Goal: Submit feedback/report problem: Submit feedback/report problem

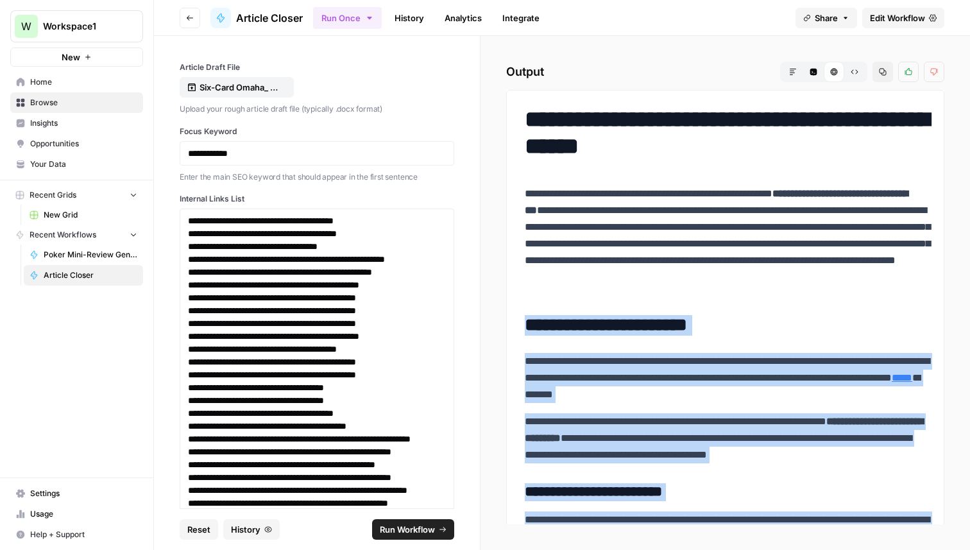
scroll to position [2618, 0]
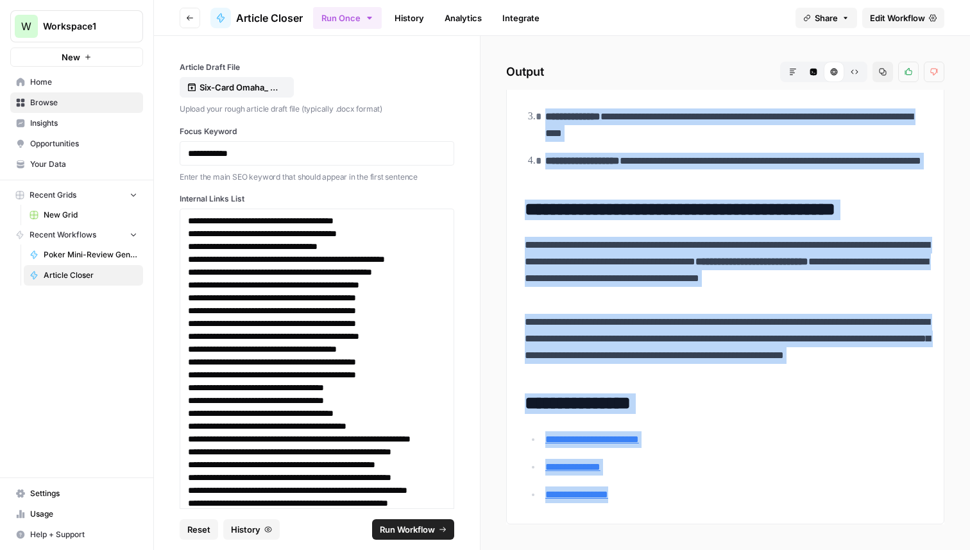
click at [55, 216] on span "New Grid" at bounding box center [91, 215] width 94 height 12
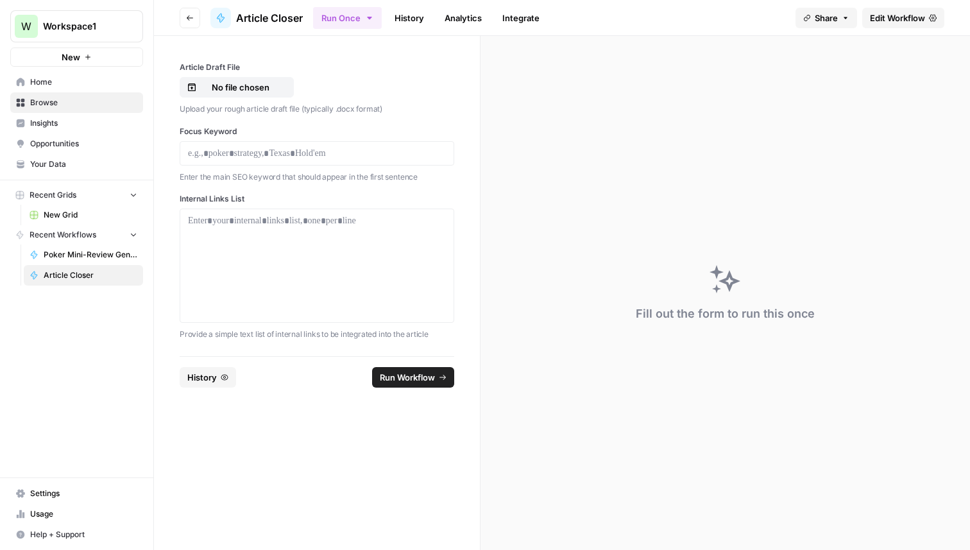
click at [903, 17] on span "Edit Workflow" at bounding box center [897, 18] width 55 height 13
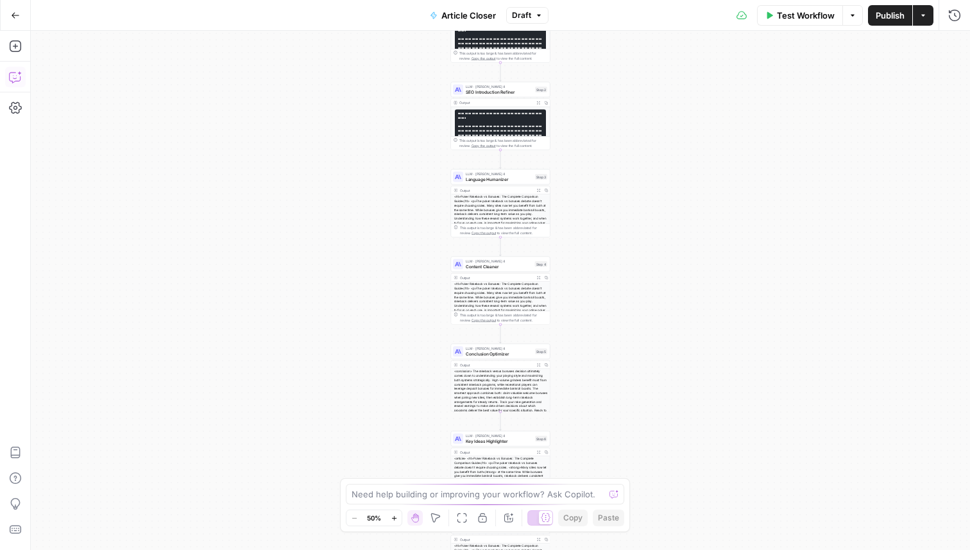
click at [21, 71] on icon "button" at bounding box center [15, 77] width 13 height 13
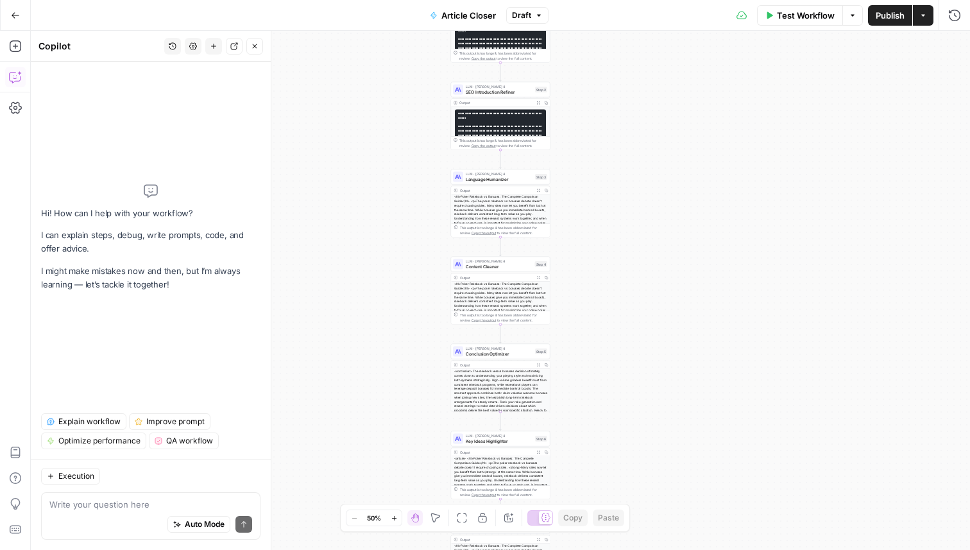
type textarea "T"
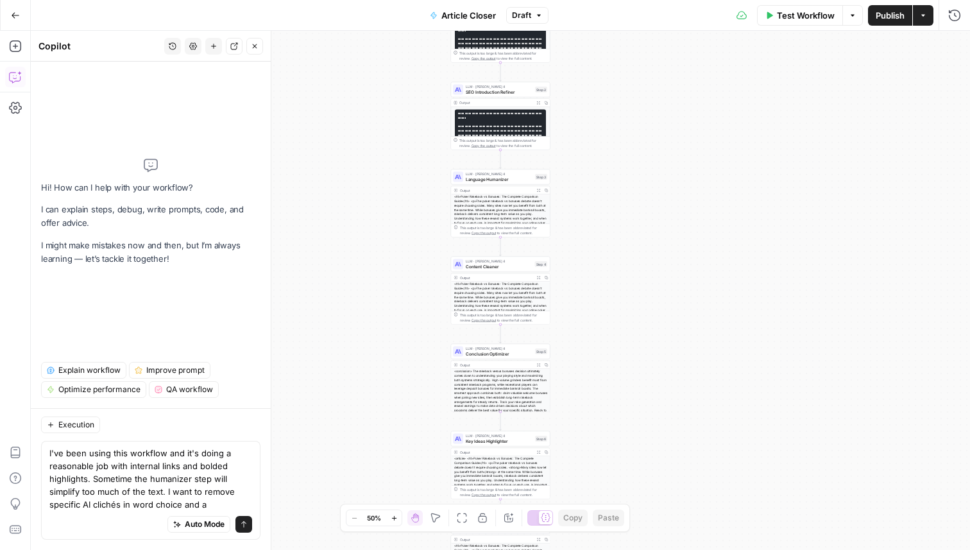
drag, startPoint x: 123, startPoint y: 504, endPoint x: 213, endPoint y: 507, distance: 90.5
click at [213, 507] on textarea "I've been using this workflow and it's doing a reasonable job with internal lin…" at bounding box center [150, 479] width 203 height 64
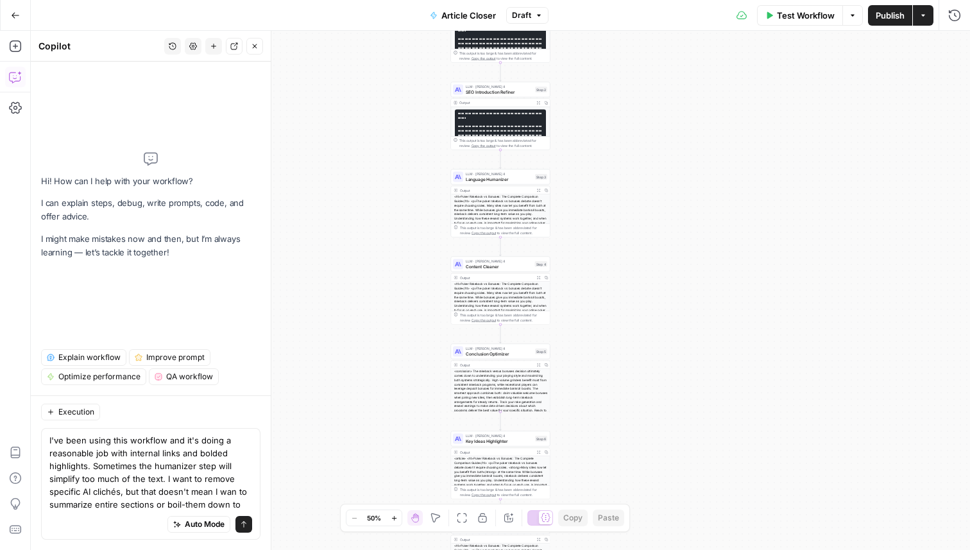
click at [120, 471] on textarea "I've been using this workflow and it's doing a reasonable job with internal lin…" at bounding box center [150, 472] width 203 height 77
click at [237, 506] on textarea "I've been using this workflow, and it's doing a reasonable job with internal li…" at bounding box center [150, 472] width 203 height 77
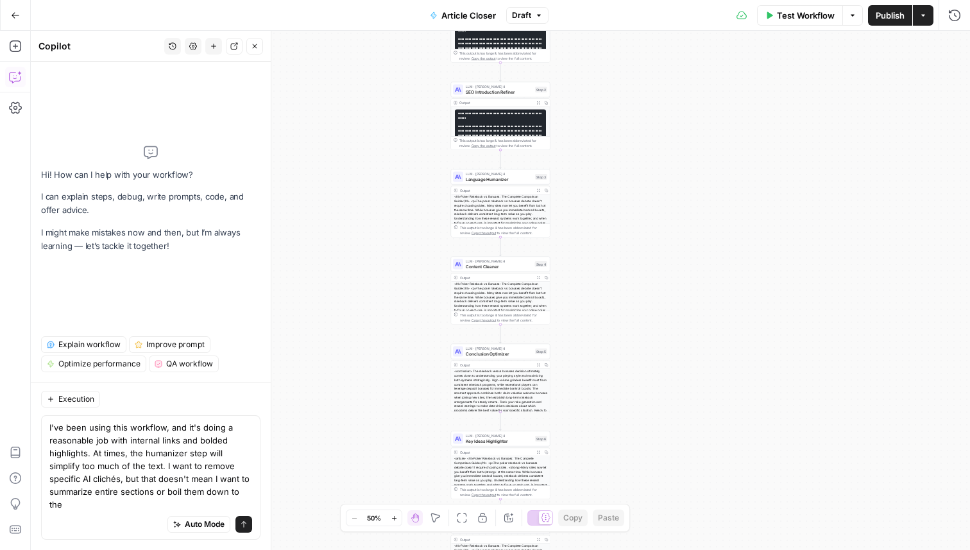
click at [252, 501] on textarea "I've been using this workflow, and it's doing a reasonable job with internal li…" at bounding box center [150, 466] width 203 height 90
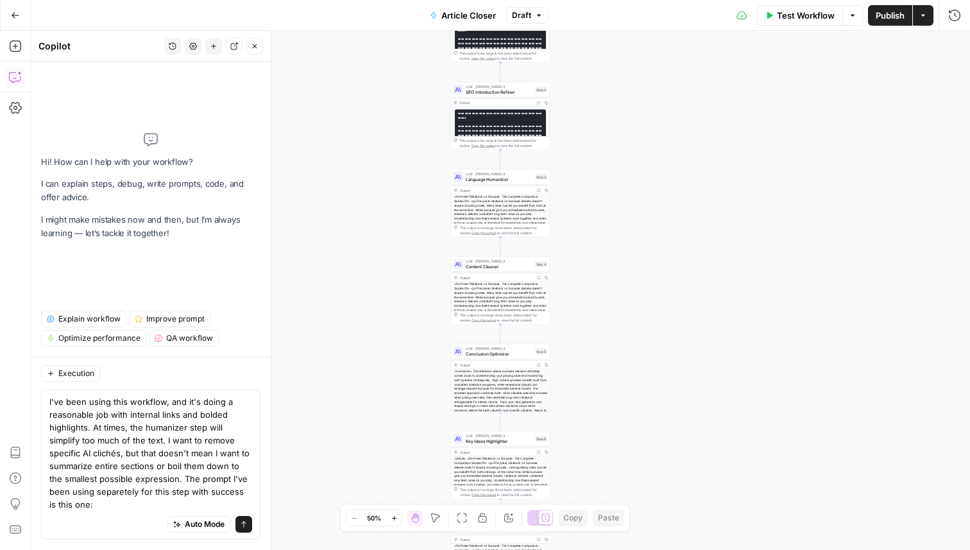
click at [121, 500] on textarea "I've been using this workflow, and it's doing a reasonable job with internal li…" at bounding box center [150, 452] width 203 height 115
click at [92, 487] on textarea "I've been using this workflow, and it's doing a reasonable job with internal li…" at bounding box center [150, 452] width 203 height 115
click at [83, 501] on textarea "I've been using this workflow, and it's doing a reasonable job with internal li…" at bounding box center [150, 452] width 203 height 115
click at [79, 502] on textarea "I've been using this workflow, and it's doing a reasonable job with internal li…" at bounding box center [150, 452] width 203 height 115
click at [71, 504] on textarea "I've been using this workflow, and it's doing a reasonable job with internal li…" at bounding box center [150, 452] width 203 height 115
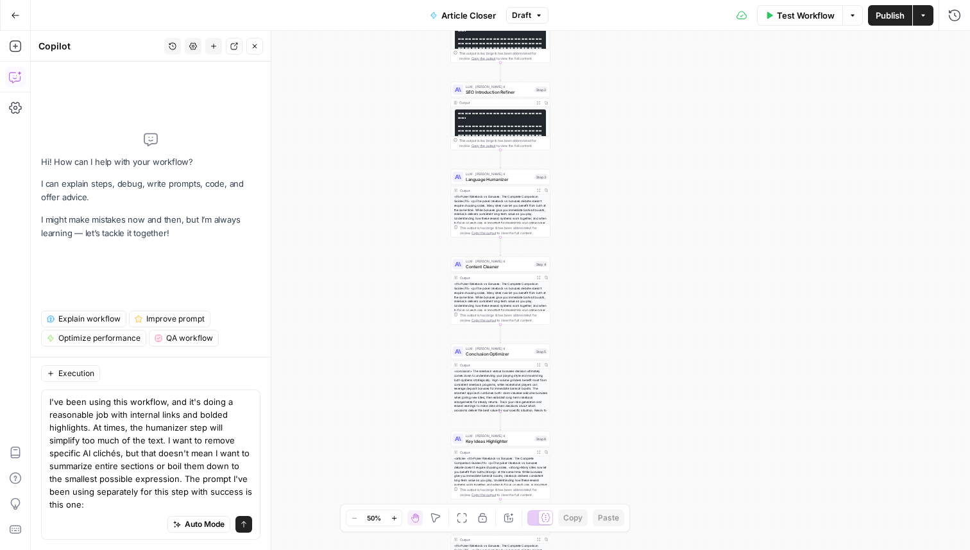
type textarea "I've been using this workflow, and it's doing a reasonable job with internal li…"
